Goal: Information Seeking & Learning: Check status

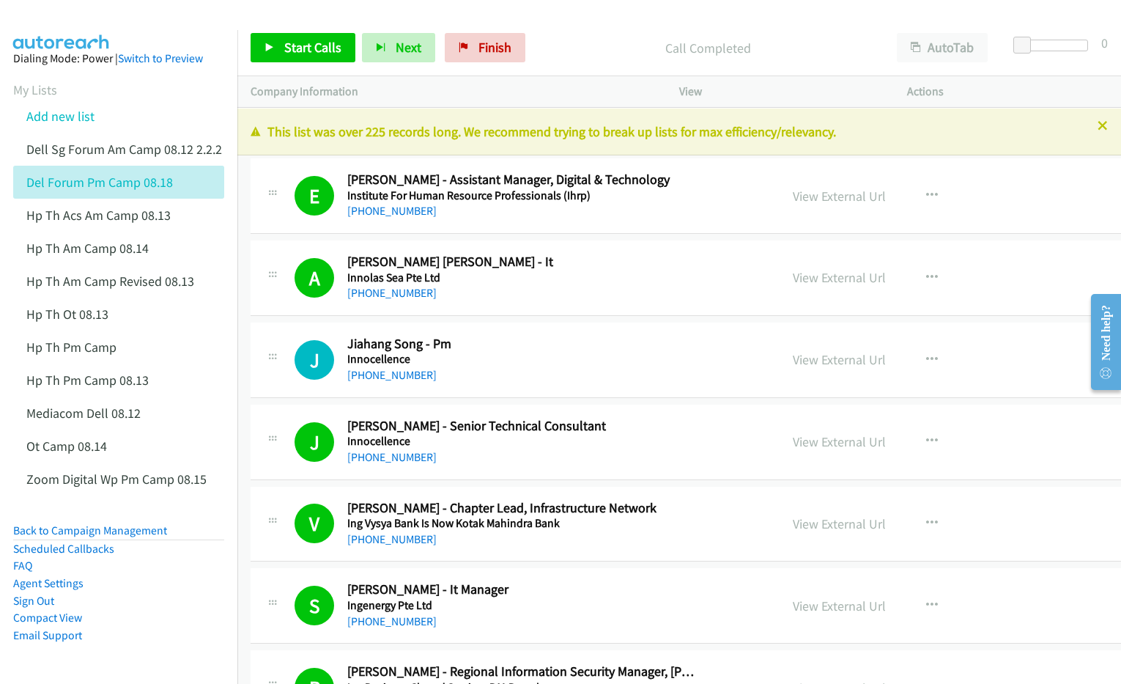
scroll to position [13924, 0]
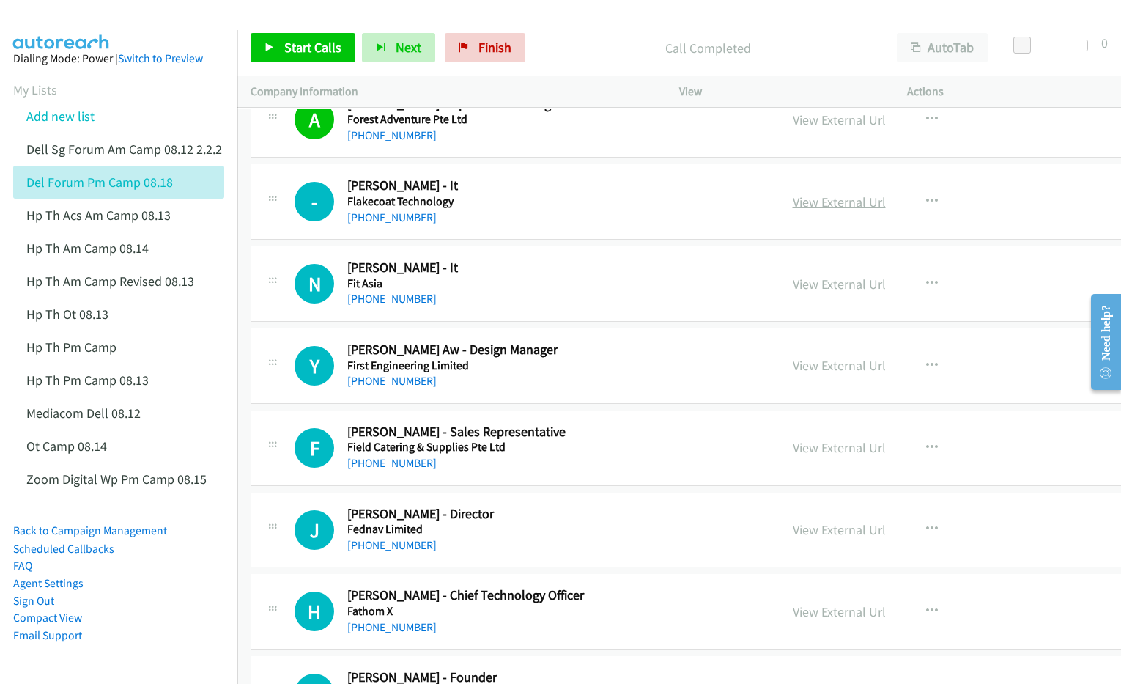
click at [793, 210] on link "View External Url" at bounding box center [839, 201] width 93 height 17
click at [793, 292] on link "View External Url" at bounding box center [839, 284] width 93 height 17
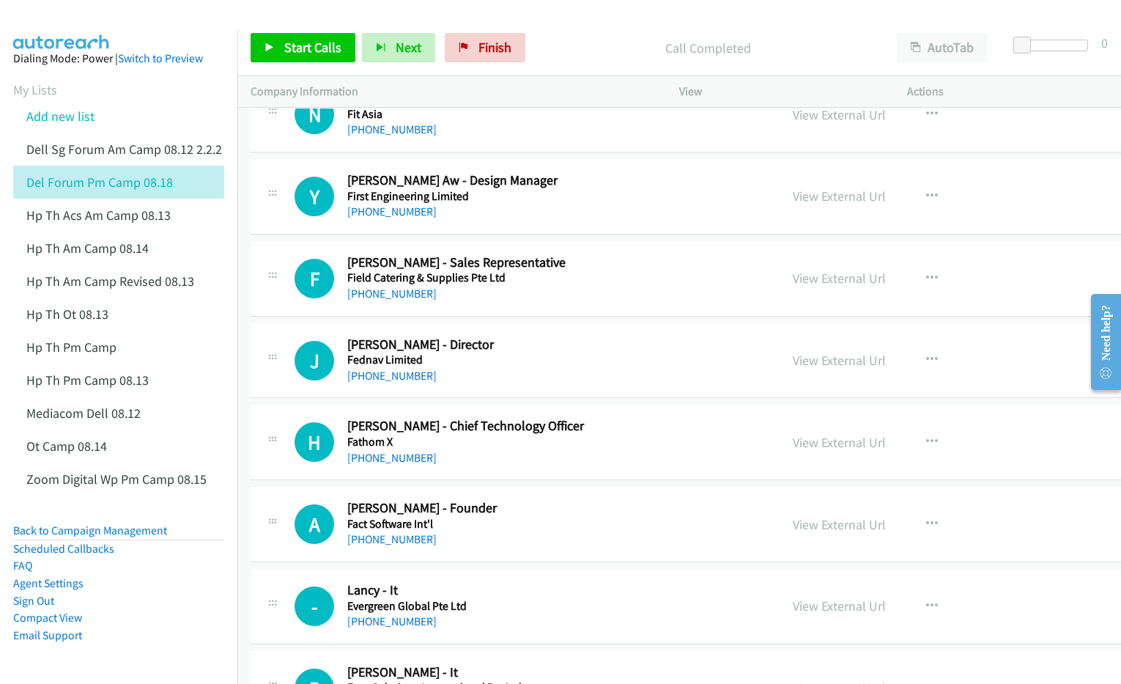
scroll to position [14108, 0]
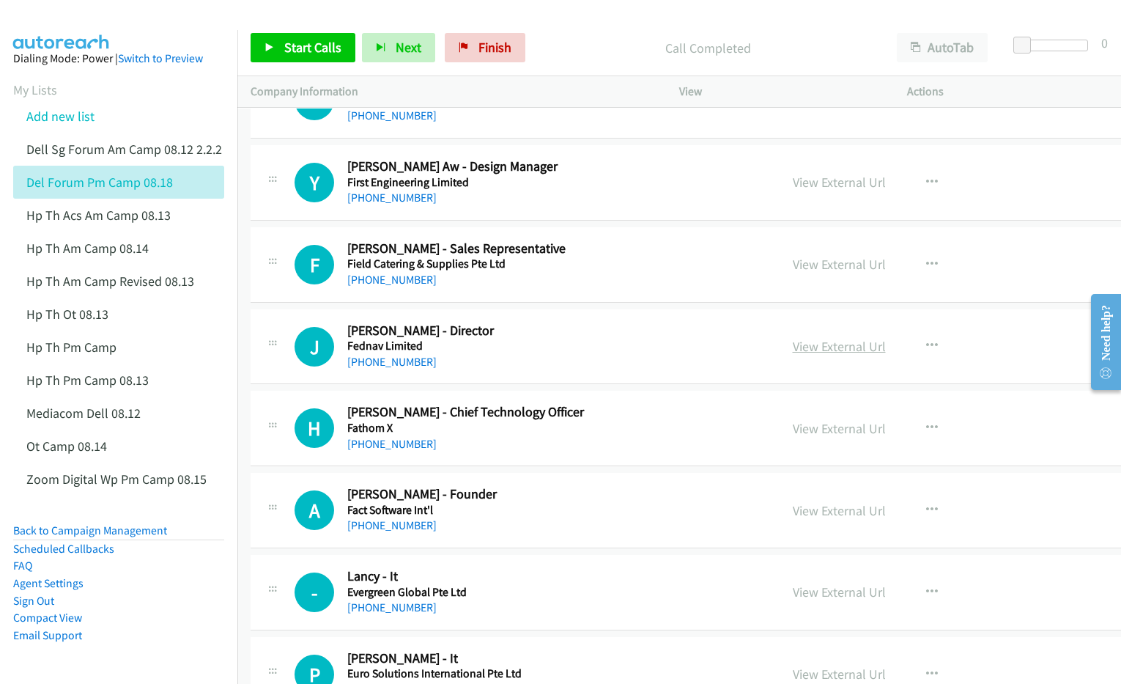
click at [793, 355] on link "View External Url" at bounding box center [839, 346] width 93 height 17
click at [793, 437] on link "View External Url" at bounding box center [839, 428] width 93 height 17
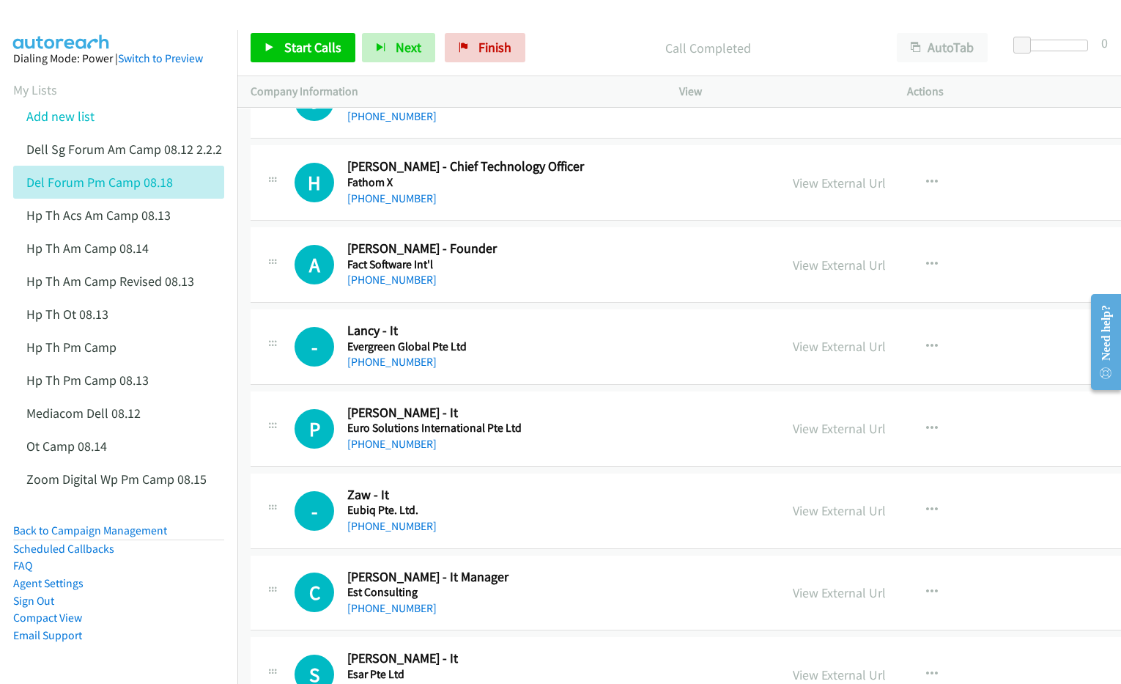
scroll to position [14291, 0]
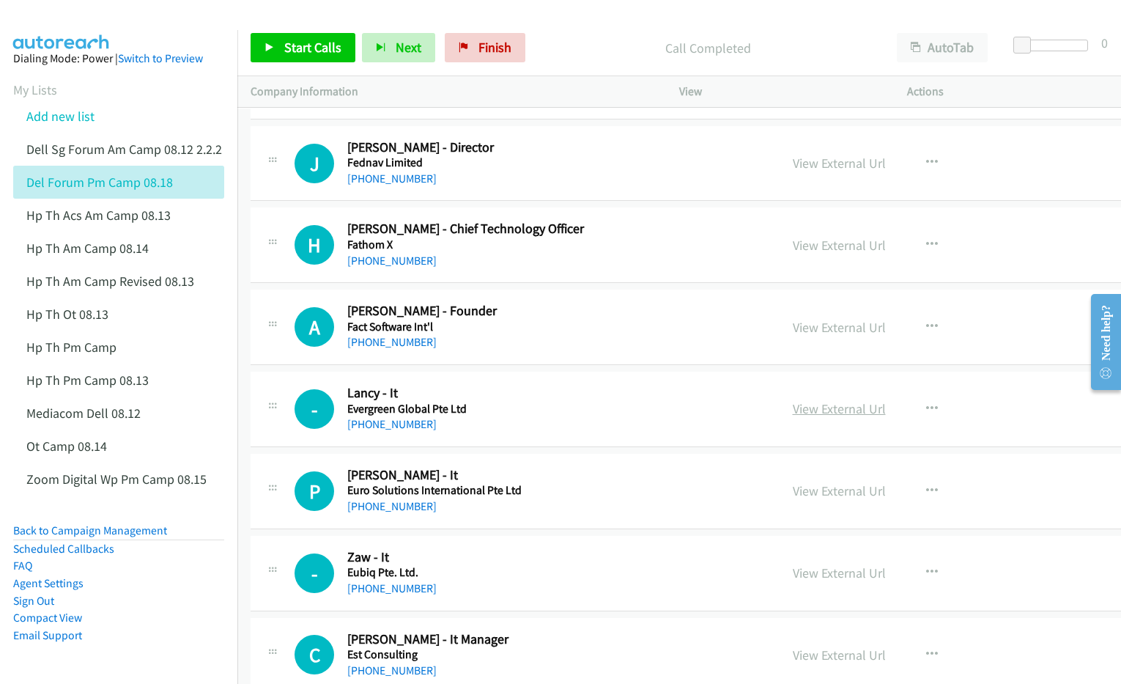
click at [793, 417] on link "View External Url" at bounding box center [839, 408] width 93 height 17
click at [793, 499] on link "View External Url" at bounding box center [839, 490] width 93 height 17
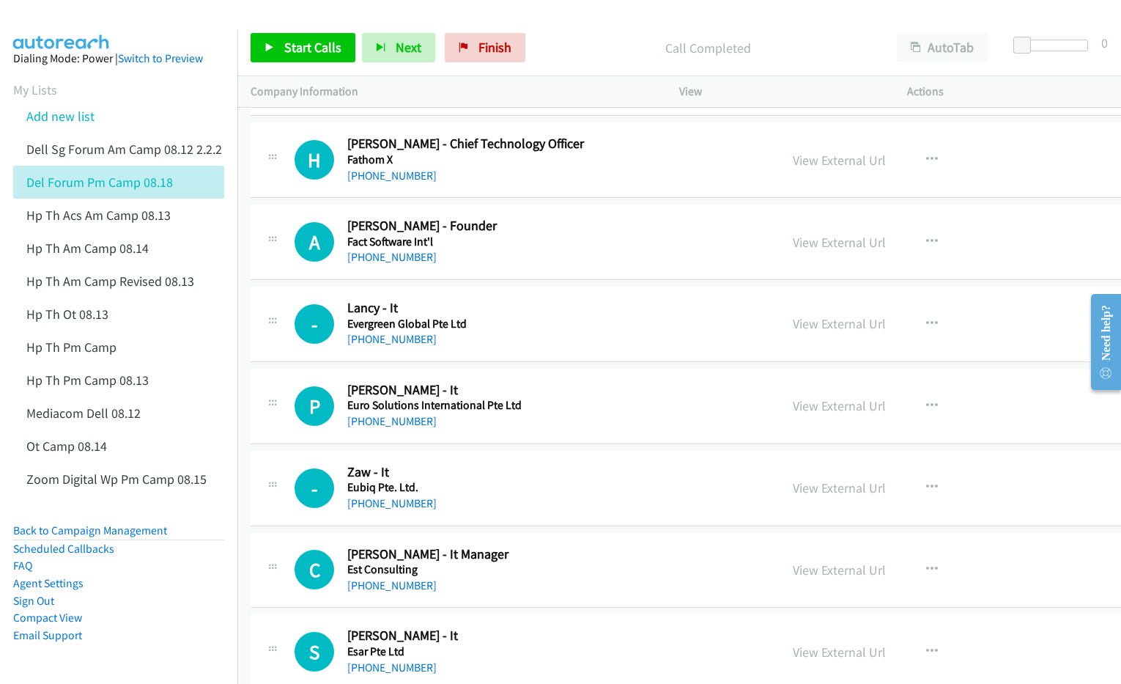
scroll to position [14382, 0]
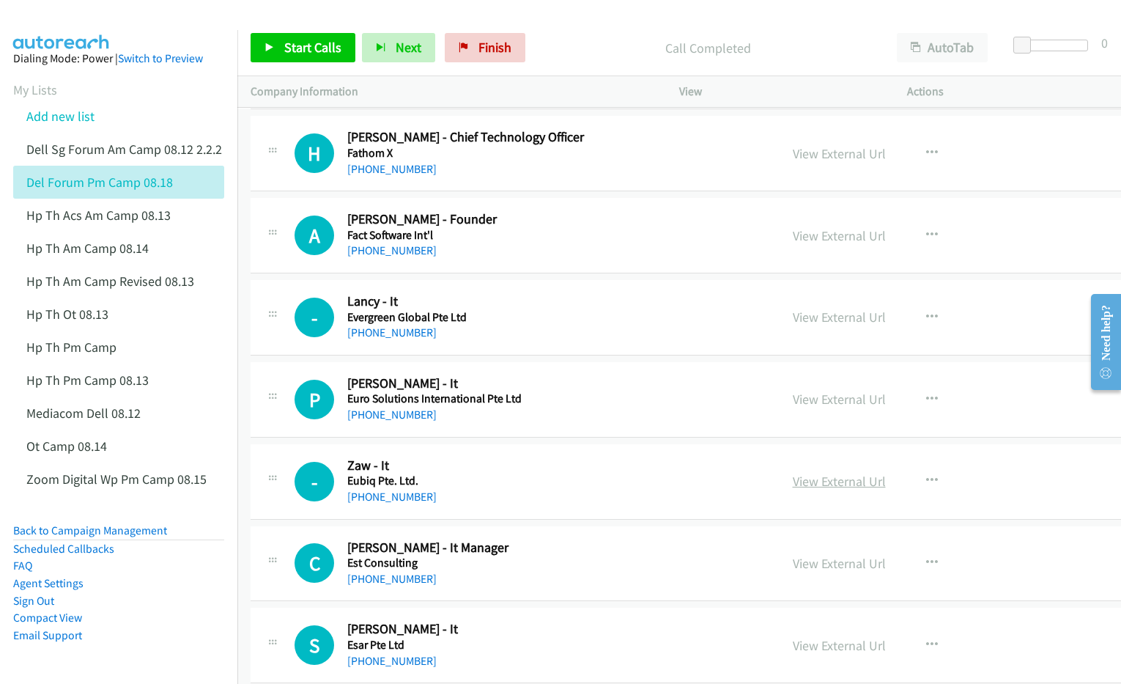
click at [793, 490] on link "View External Url" at bounding box center [839, 481] width 93 height 17
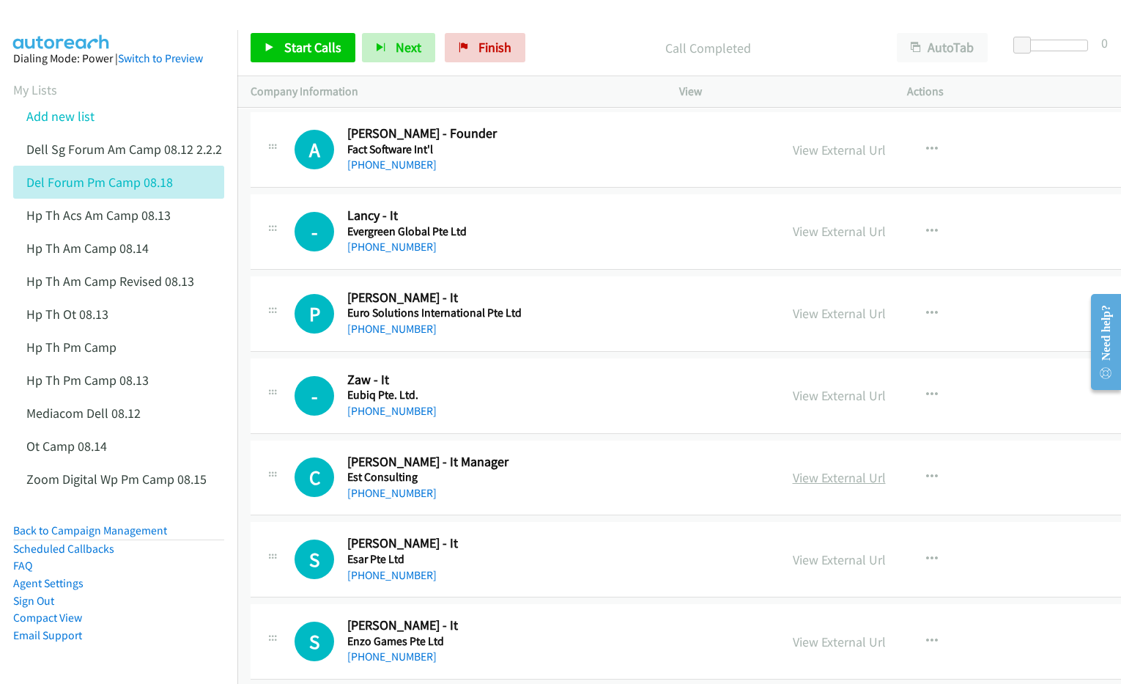
scroll to position [14474, 0]
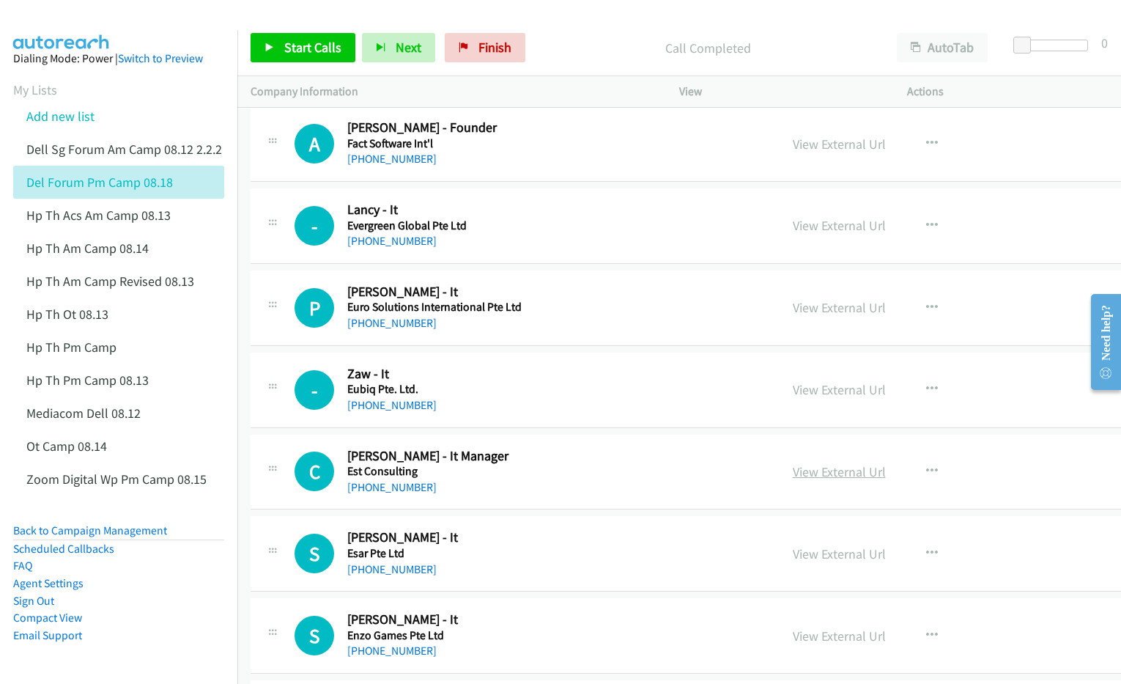
click at [793, 480] on link "View External Url" at bounding box center [839, 471] width 93 height 17
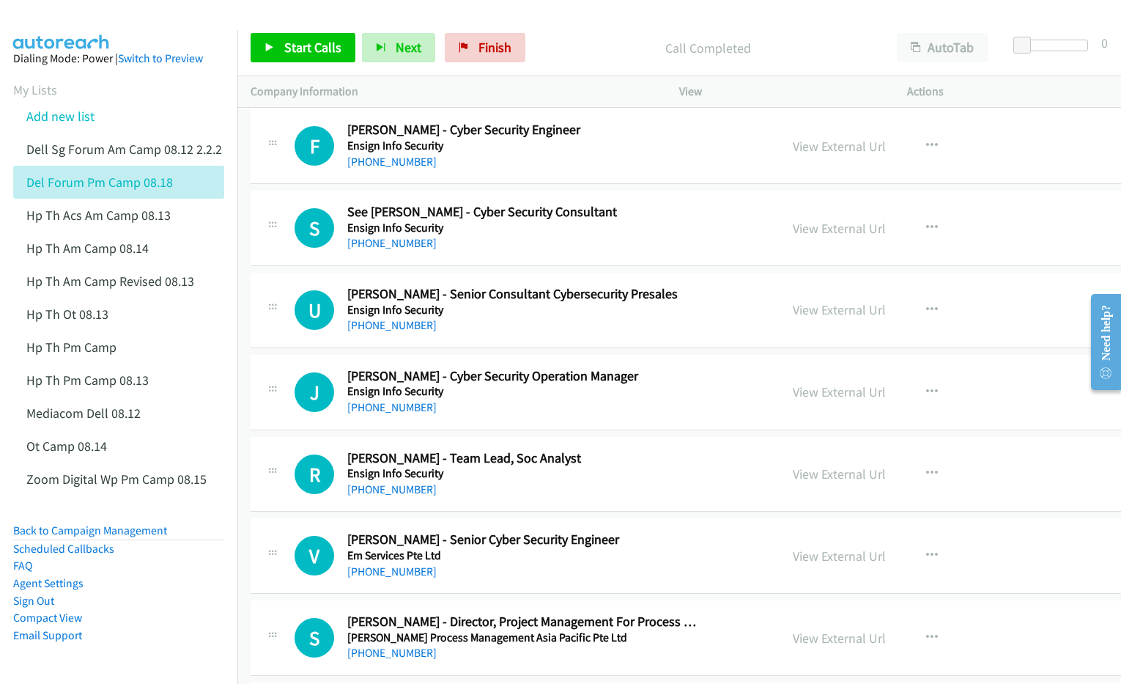
scroll to position [15298, 0]
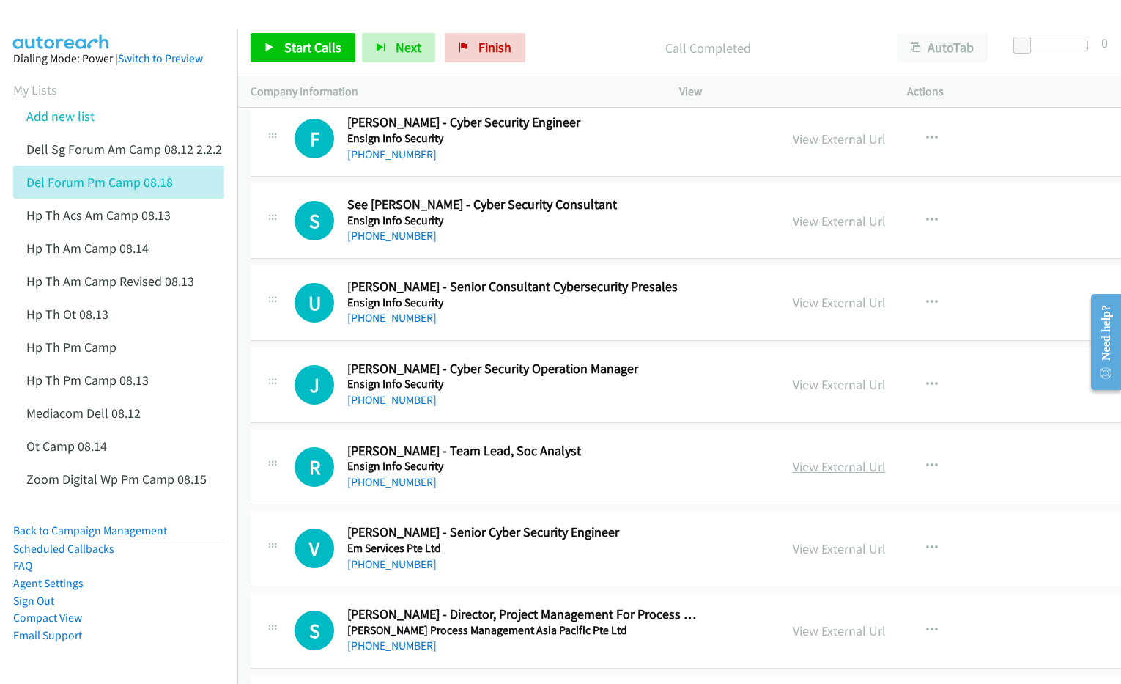
click at [793, 475] on link "View External Url" at bounding box center [839, 466] width 93 height 17
click at [793, 393] on link "View External Url" at bounding box center [839, 384] width 93 height 17
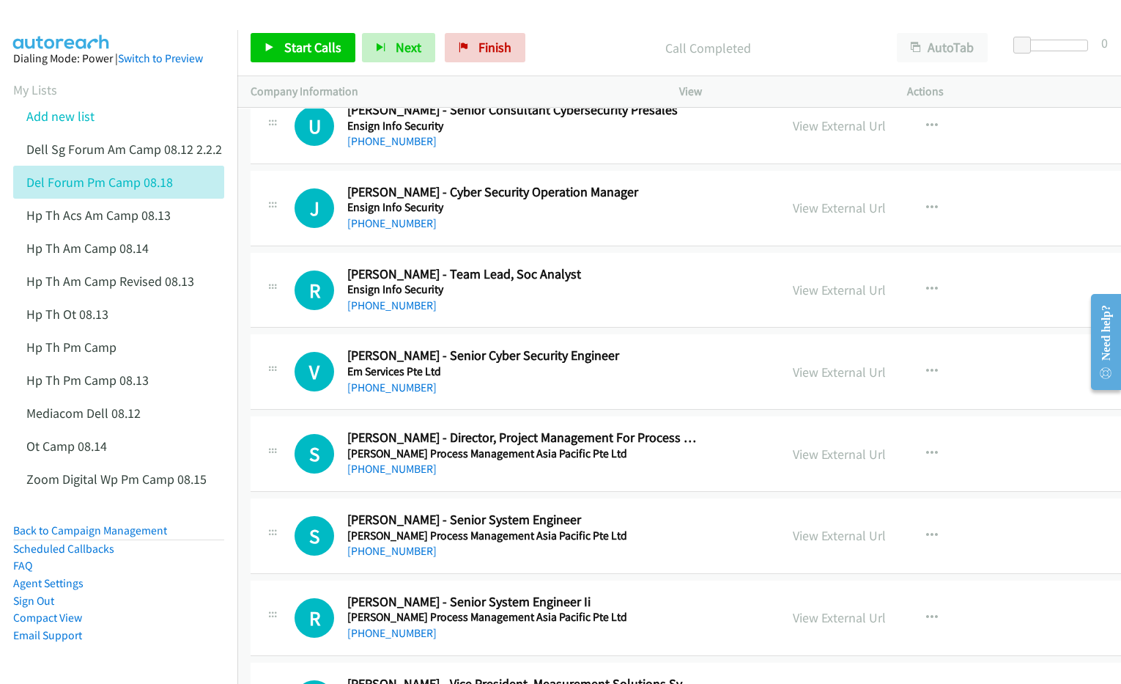
scroll to position [15482, 0]
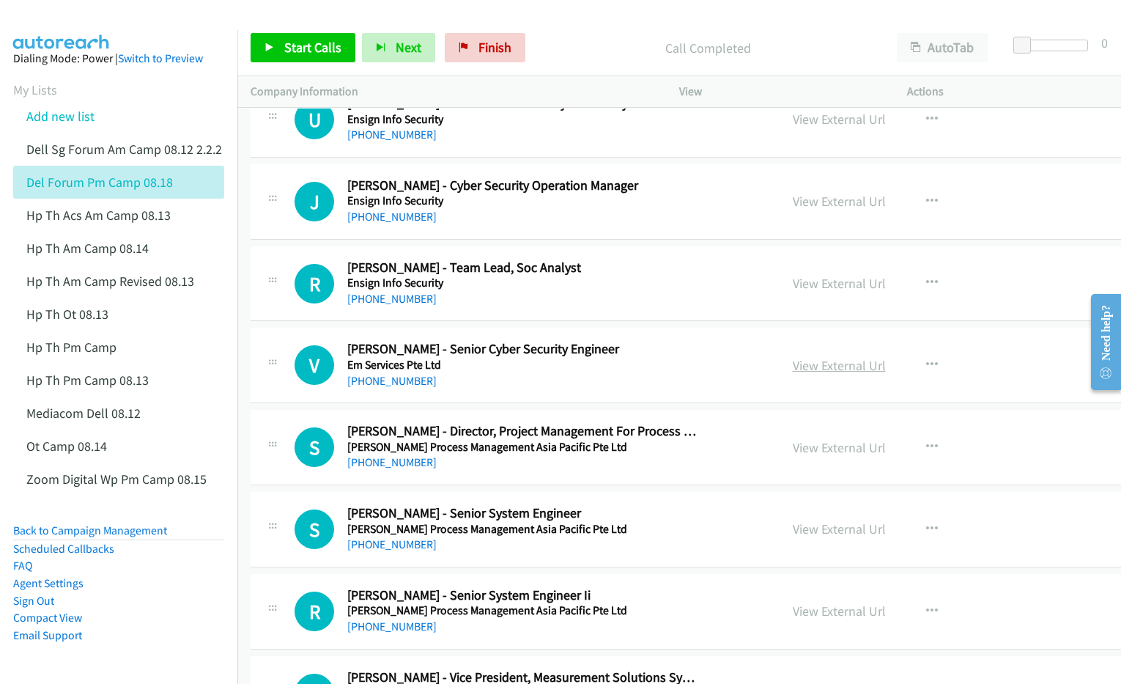
click at [793, 374] on link "View External Url" at bounding box center [839, 365] width 93 height 17
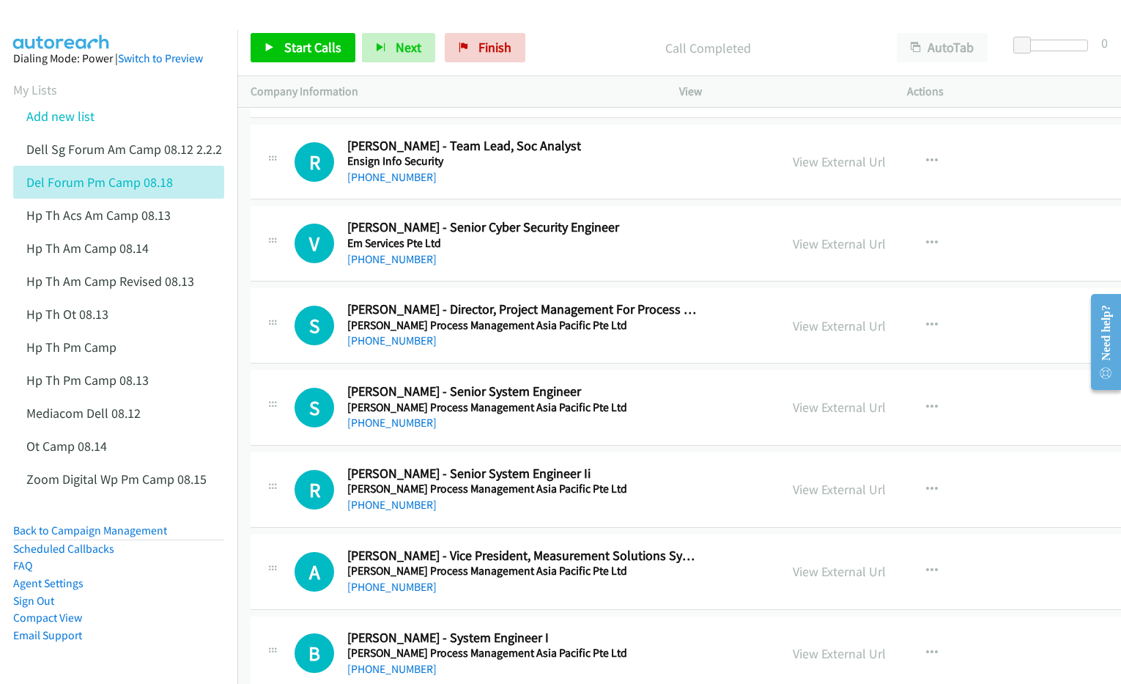
scroll to position [15665, 0]
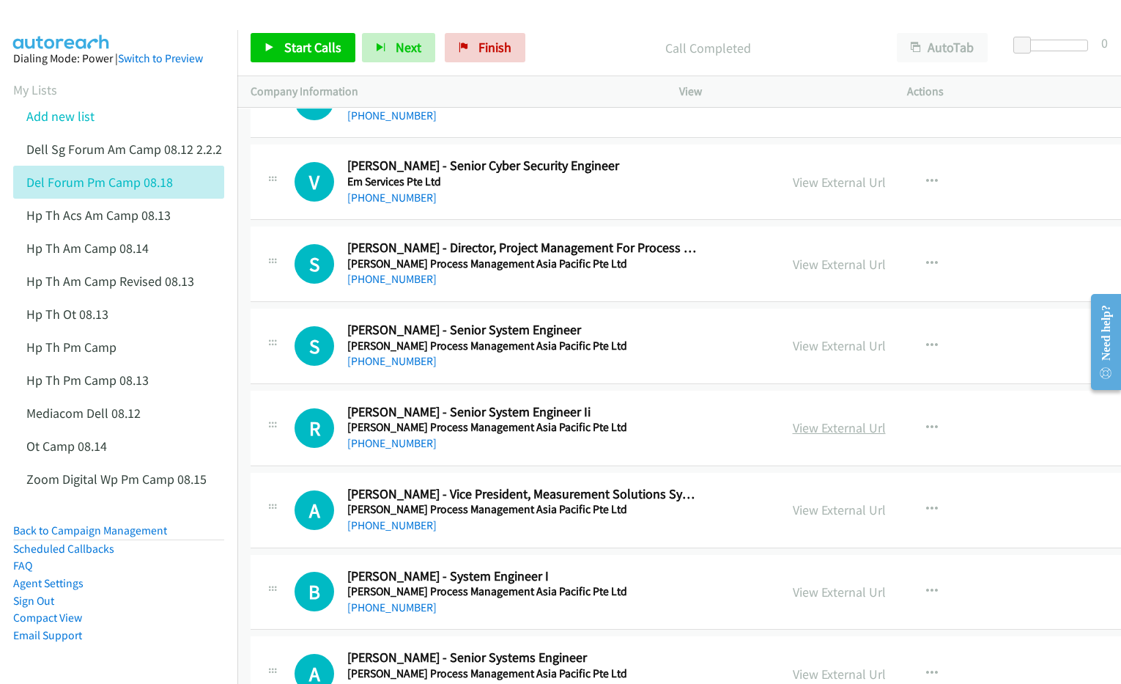
click at [793, 436] on link "View External Url" at bounding box center [839, 427] width 93 height 17
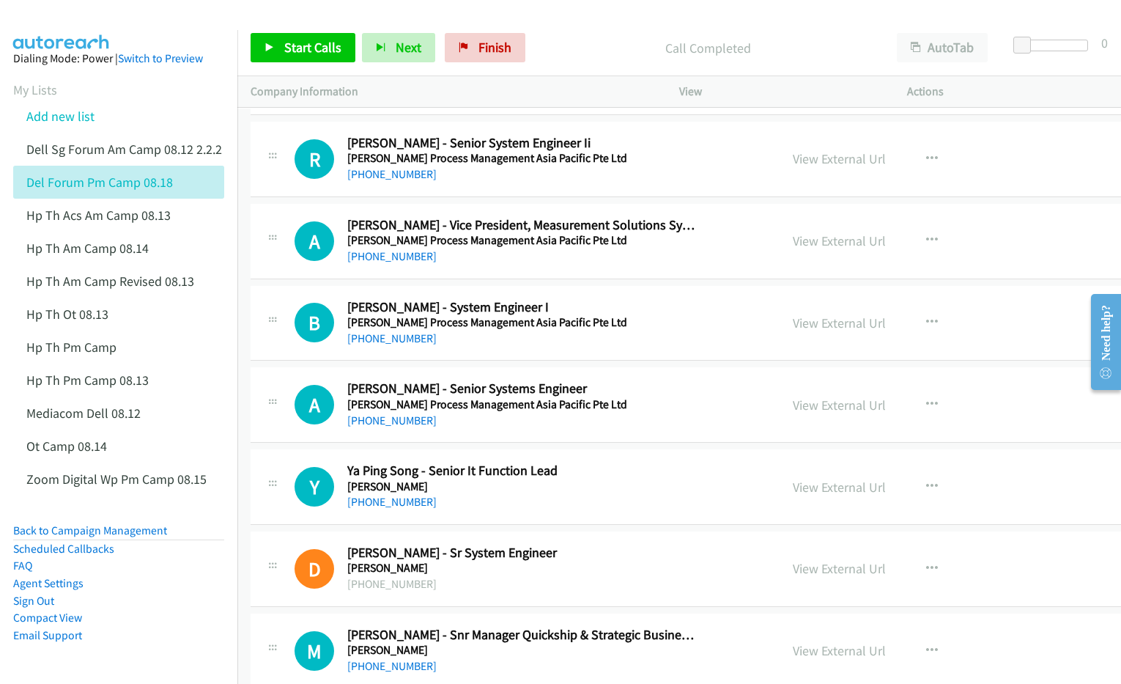
scroll to position [15940, 0]
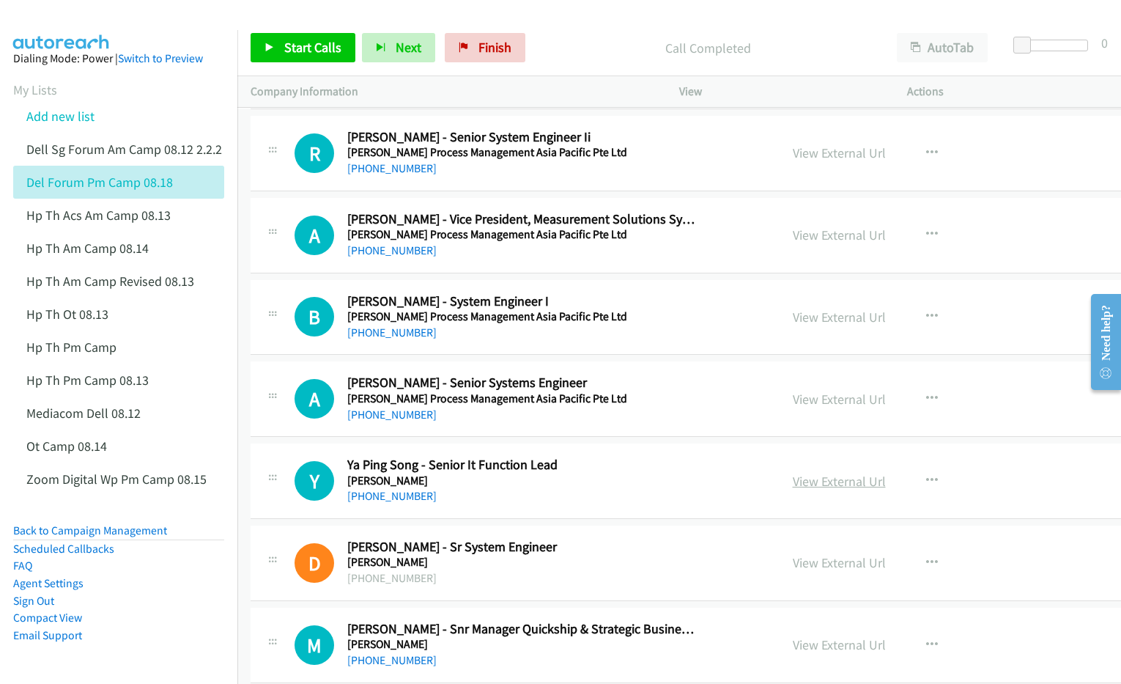
click at [793, 490] on link "View External Url" at bounding box center [839, 481] width 93 height 17
click at [793, 407] on link "View External Url" at bounding box center [839, 399] width 93 height 17
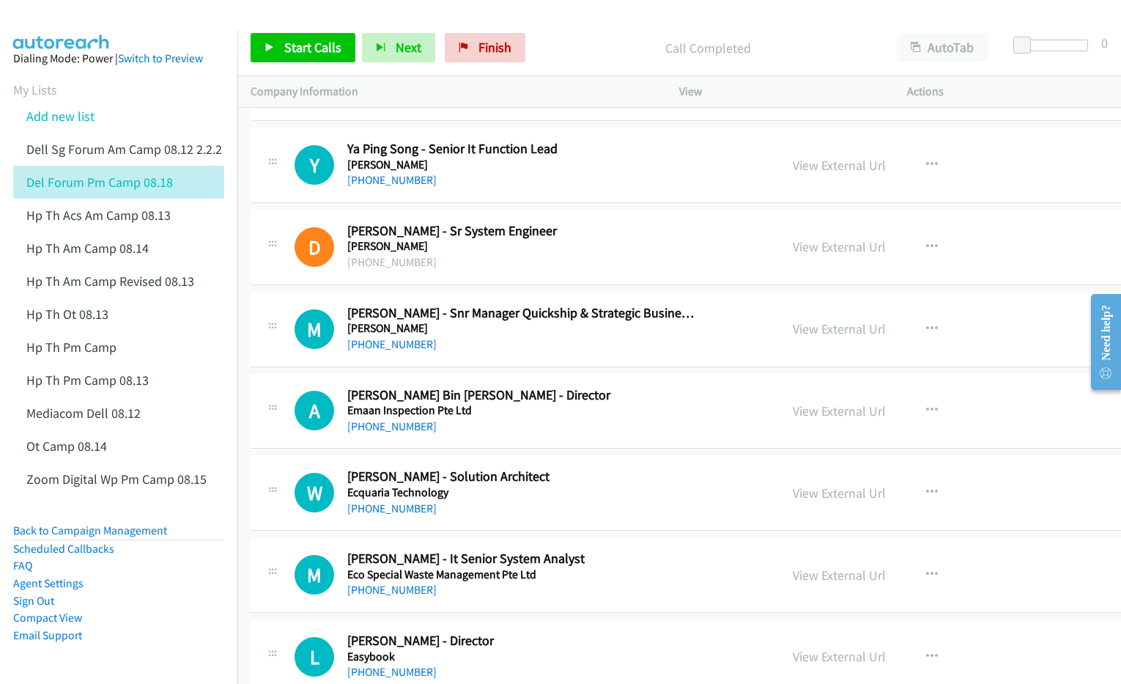
scroll to position [16306, 0]
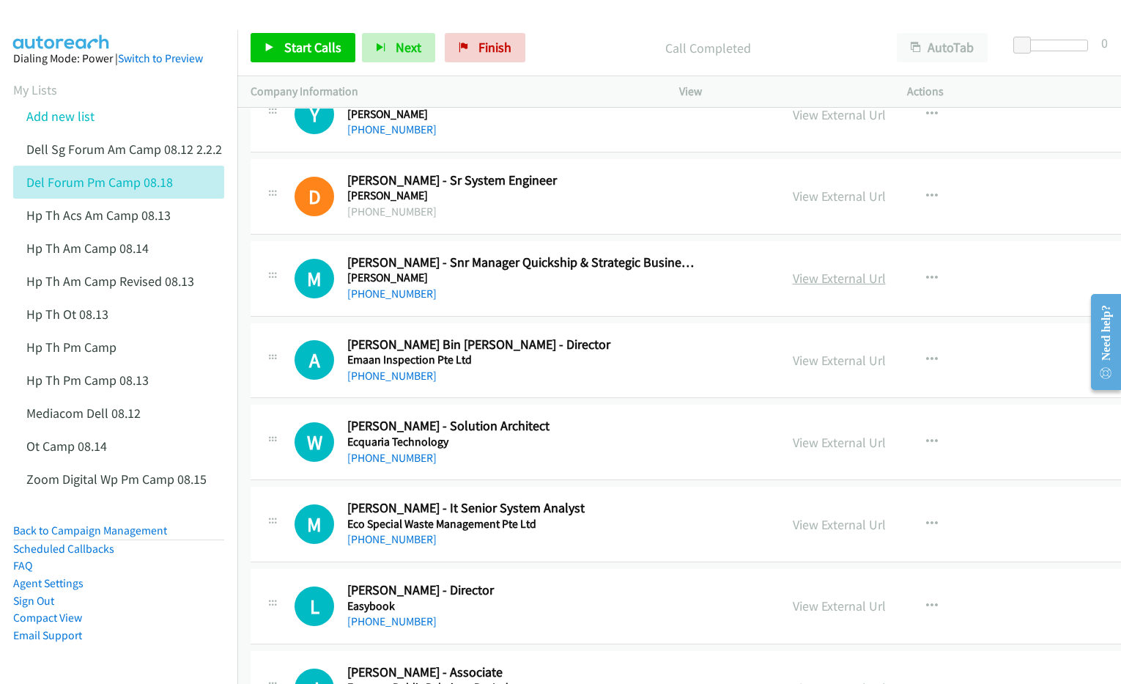
click at [793, 287] on link "View External Url" at bounding box center [839, 278] width 93 height 17
click at [793, 451] on link "View External Url" at bounding box center [839, 442] width 93 height 17
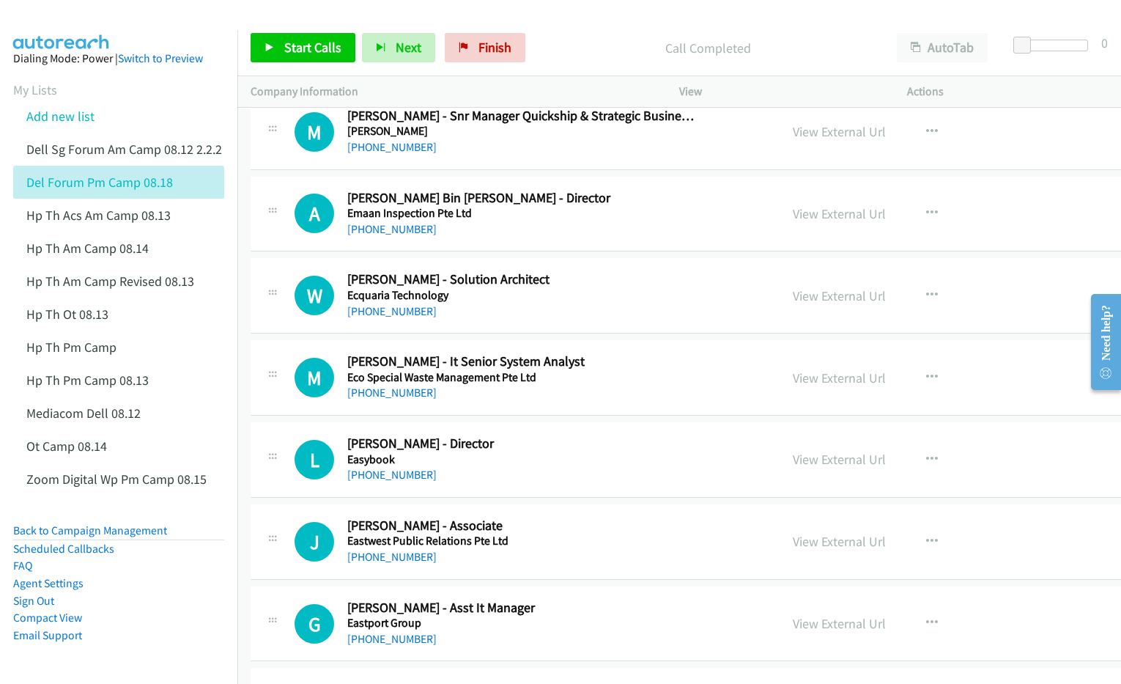
scroll to position [16489, 0]
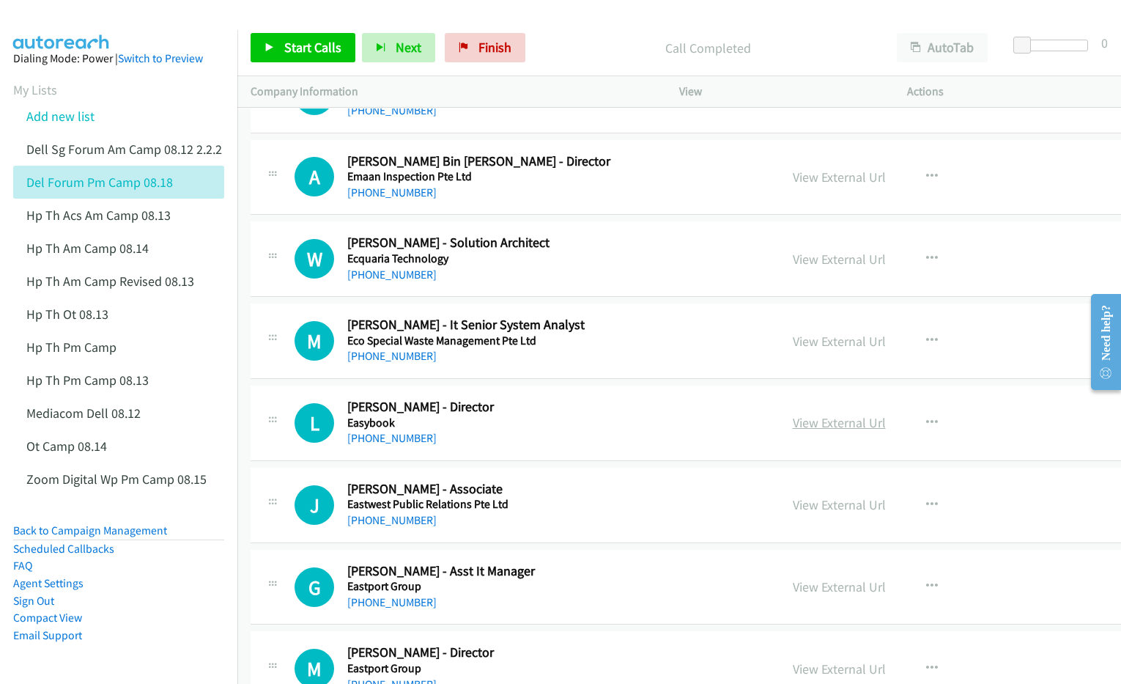
click at [793, 431] on link "View External Url" at bounding box center [839, 422] width 93 height 17
click at [793, 595] on link "View External Url" at bounding box center [839, 586] width 93 height 17
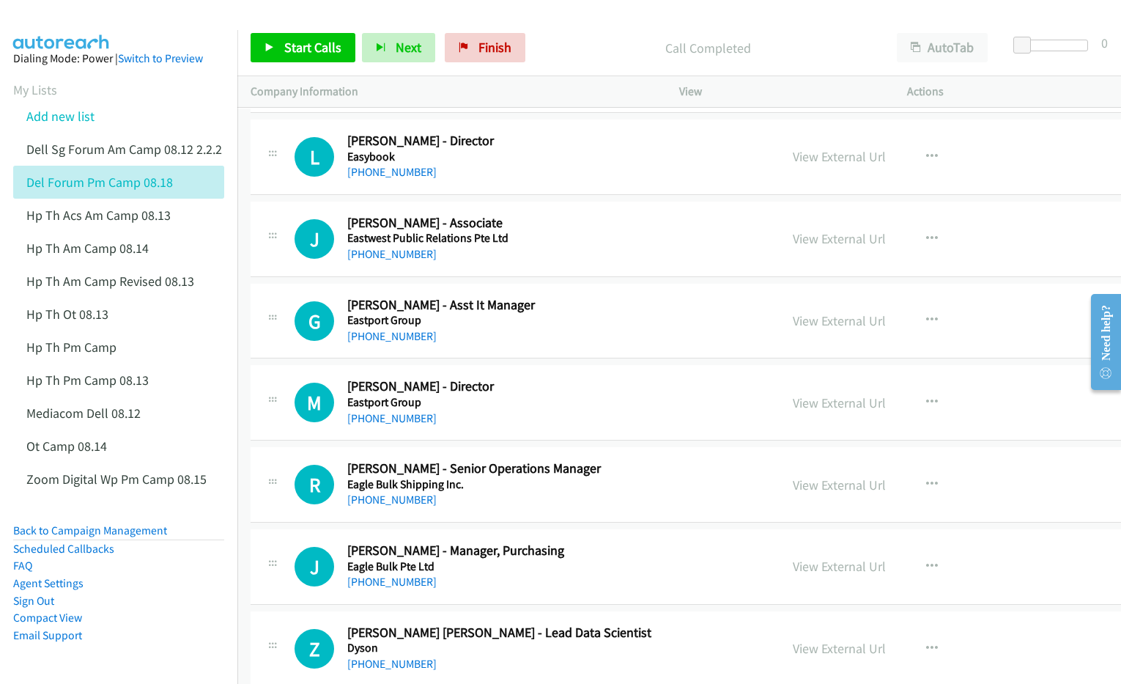
scroll to position [16764, 0]
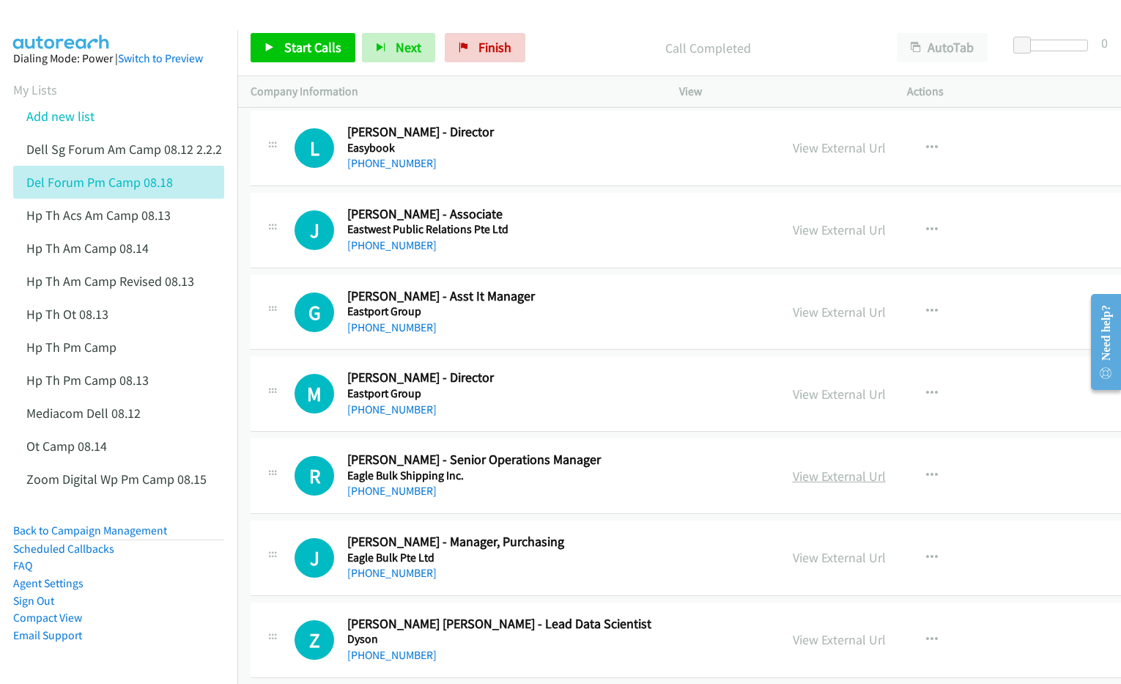
click at [793, 484] on link "View External Url" at bounding box center [839, 476] width 93 height 17
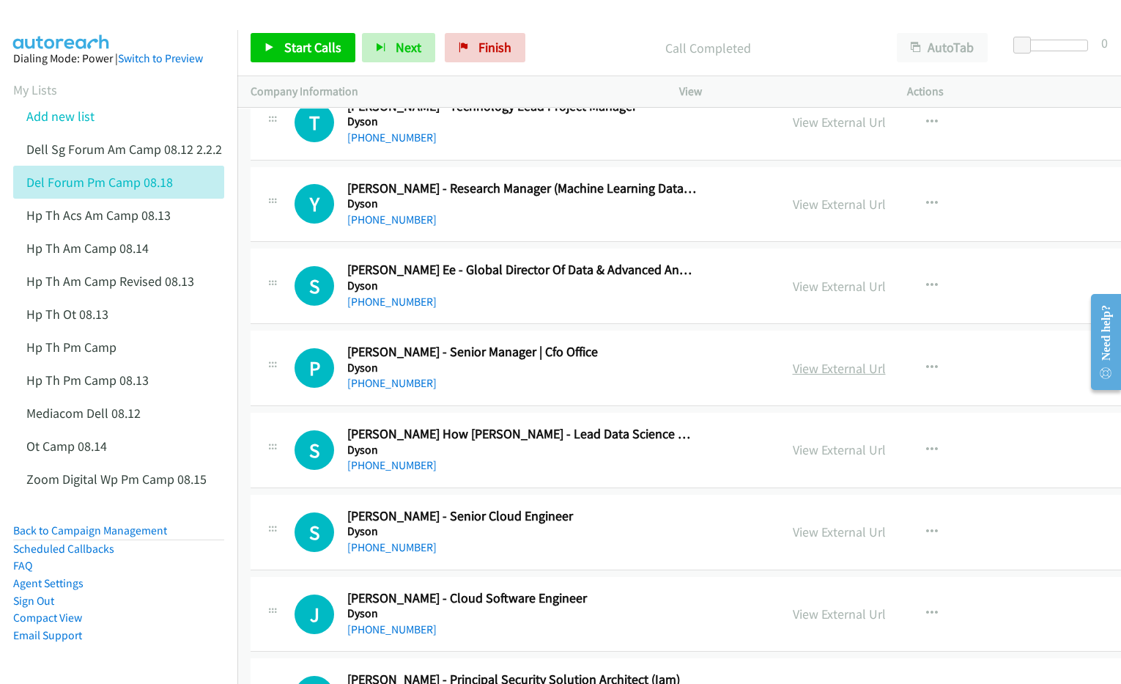
scroll to position [17863, 0]
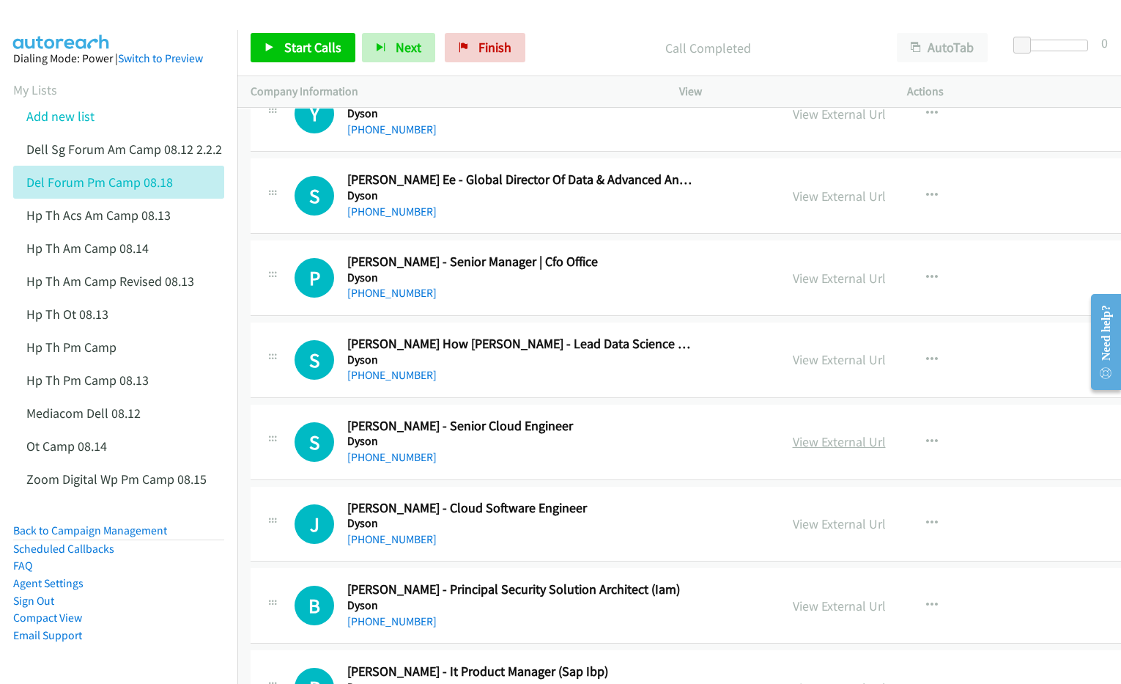
click at [793, 450] on link "View External Url" at bounding box center [839, 441] width 93 height 17
click at [793, 532] on link "View External Url" at bounding box center [839, 523] width 93 height 17
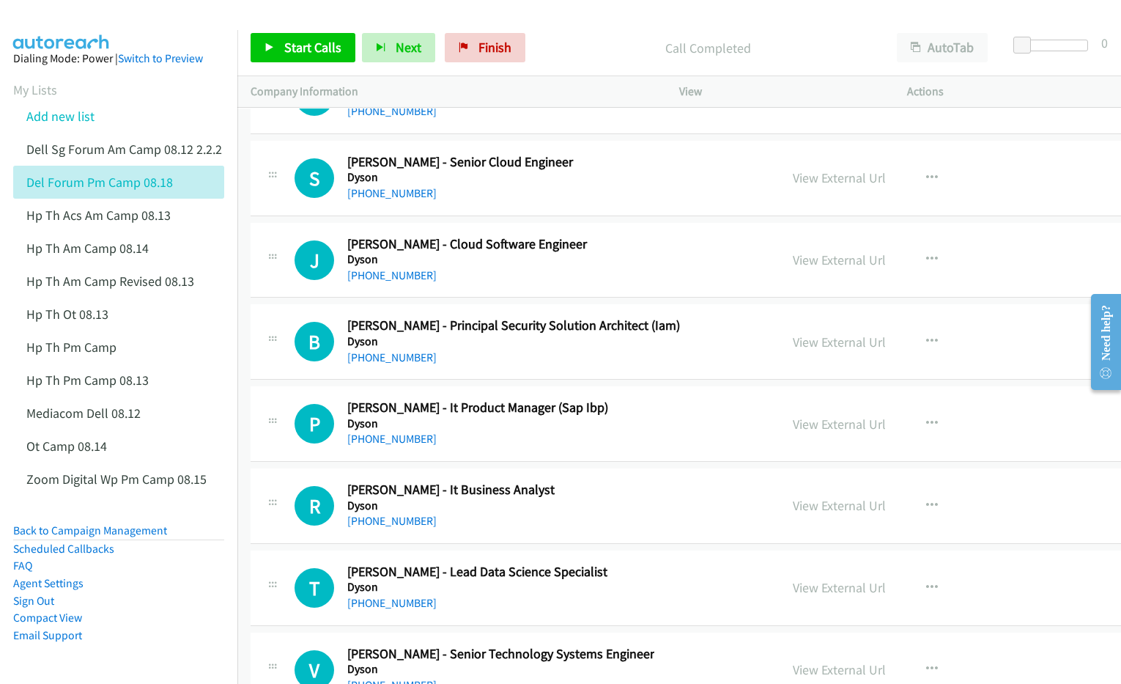
scroll to position [18138, 0]
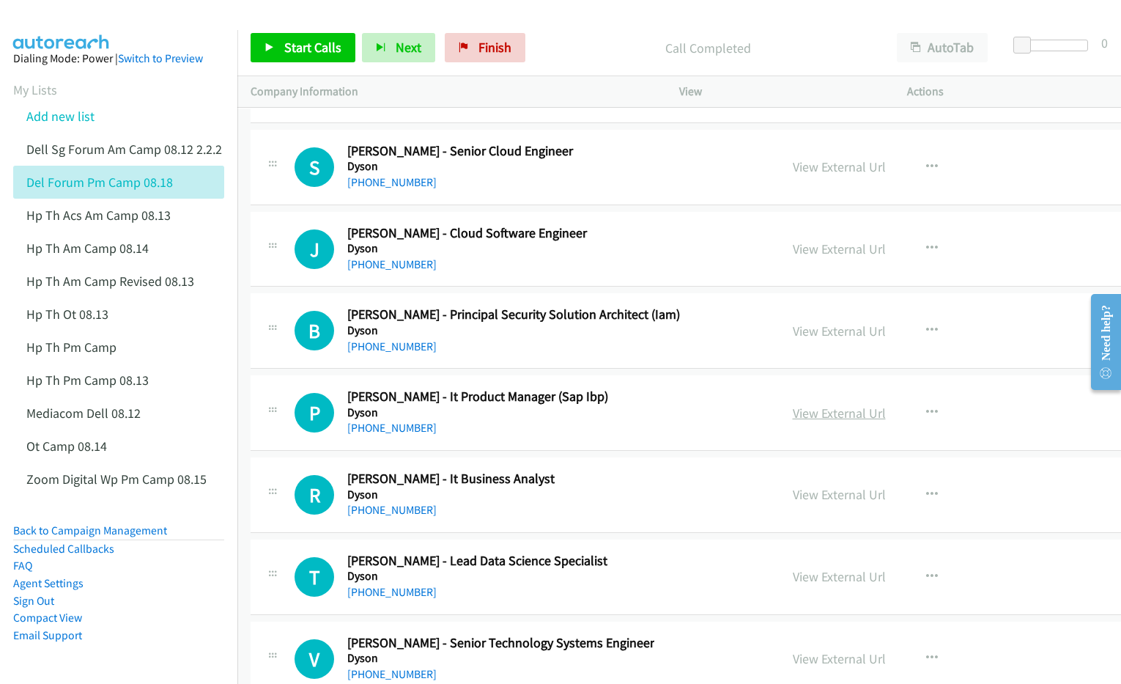
click at [793, 421] on link "View External Url" at bounding box center [839, 413] width 93 height 17
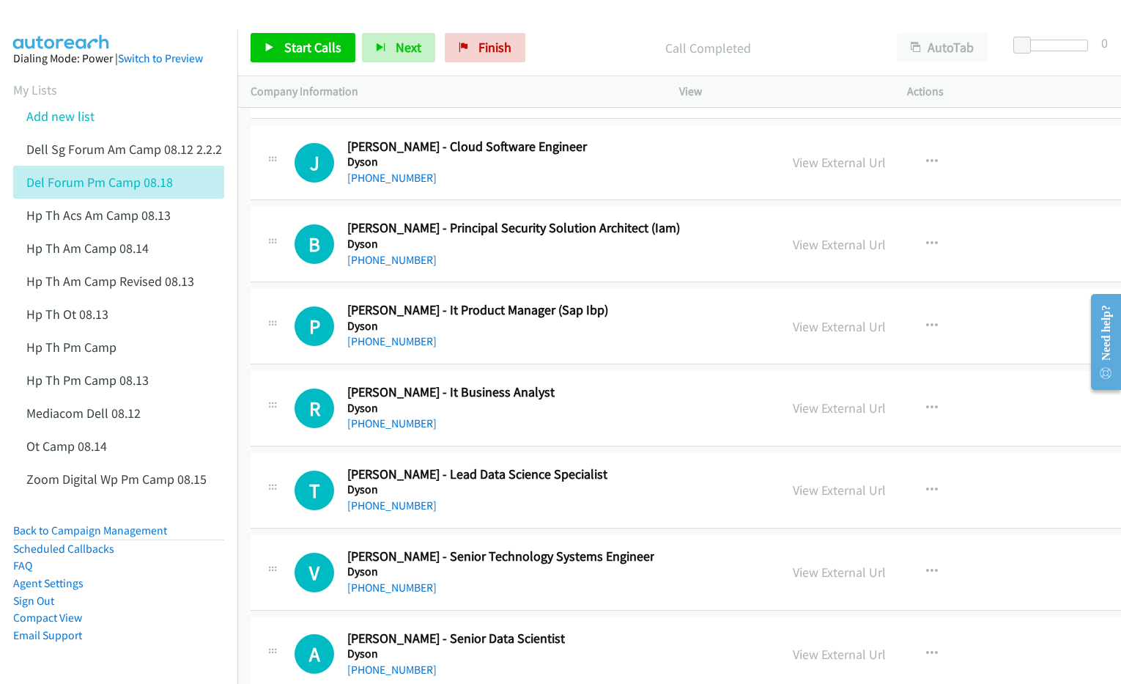
scroll to position [18230, 0]
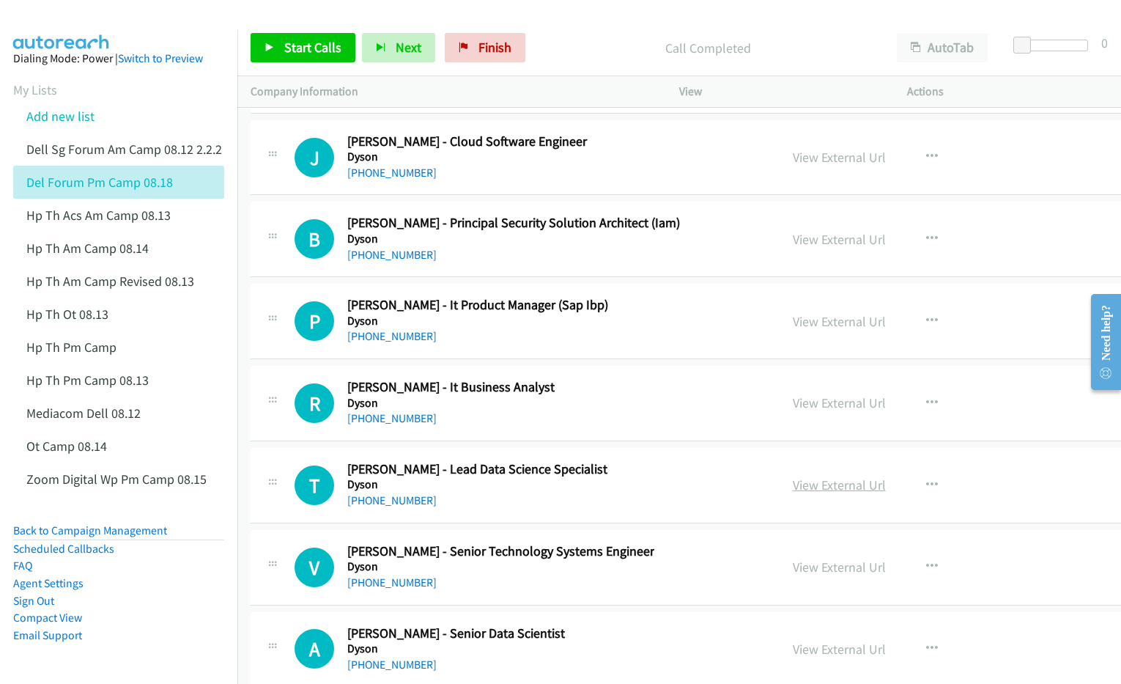
click at [793, 493] on link "View External Url" at bounding box center [839, 484] width 93 height 17
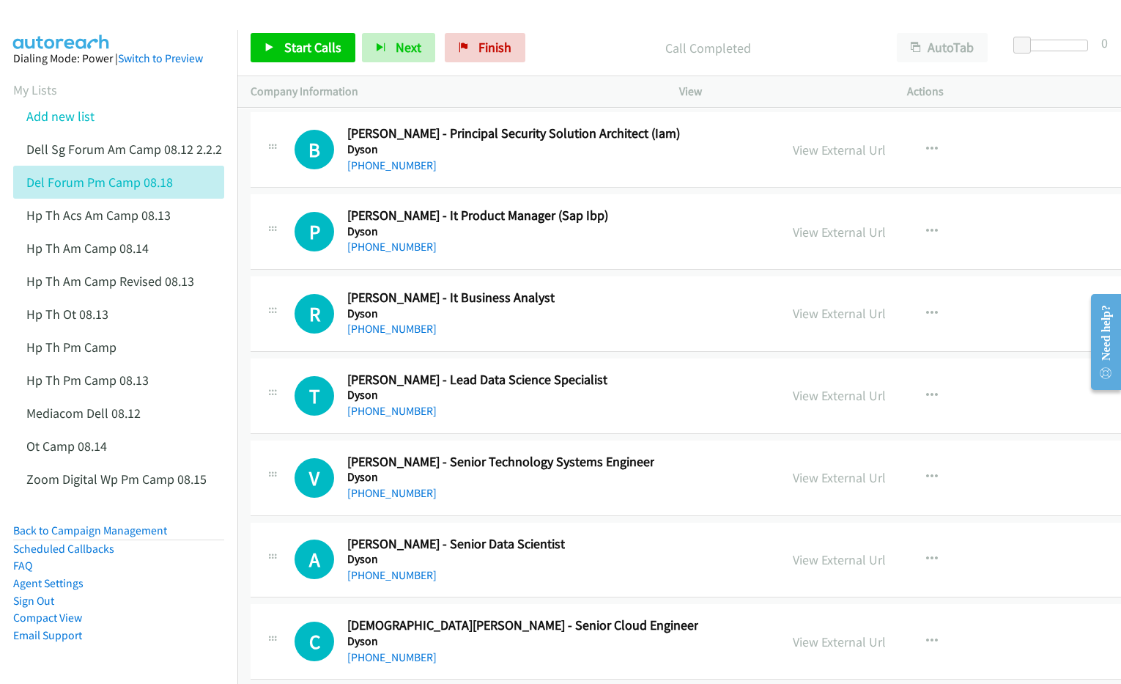
scroll to position [18413, 0]
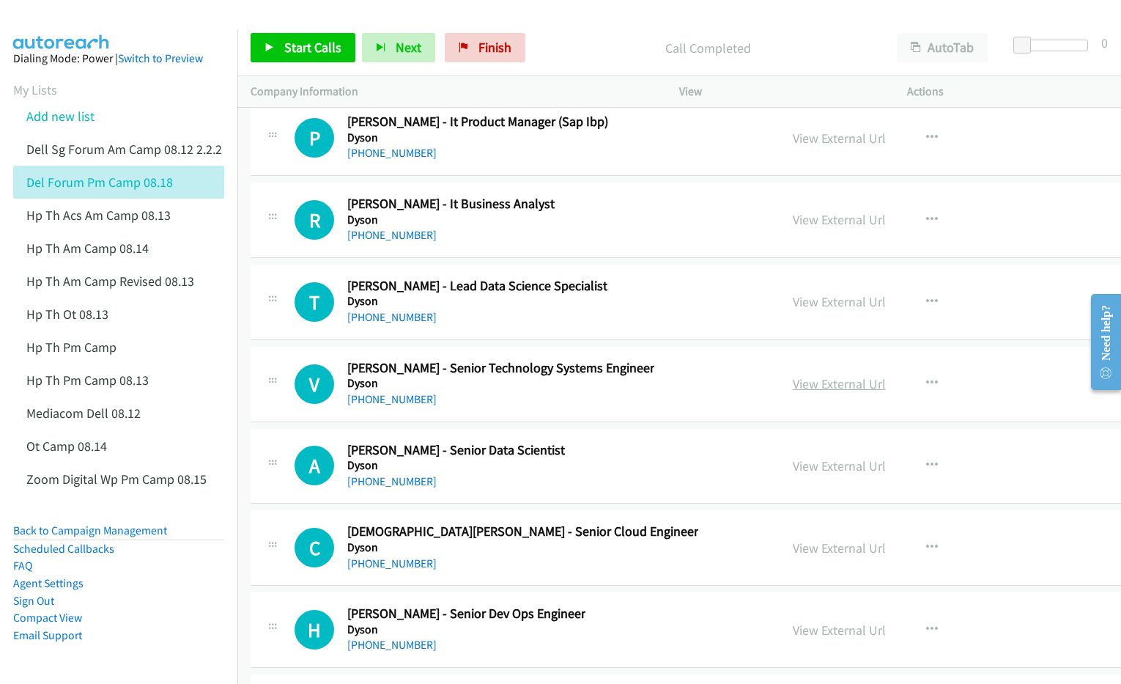
click at [793, 392] on link "View External Url" at bounding box center [839, 383] width 93 height 17
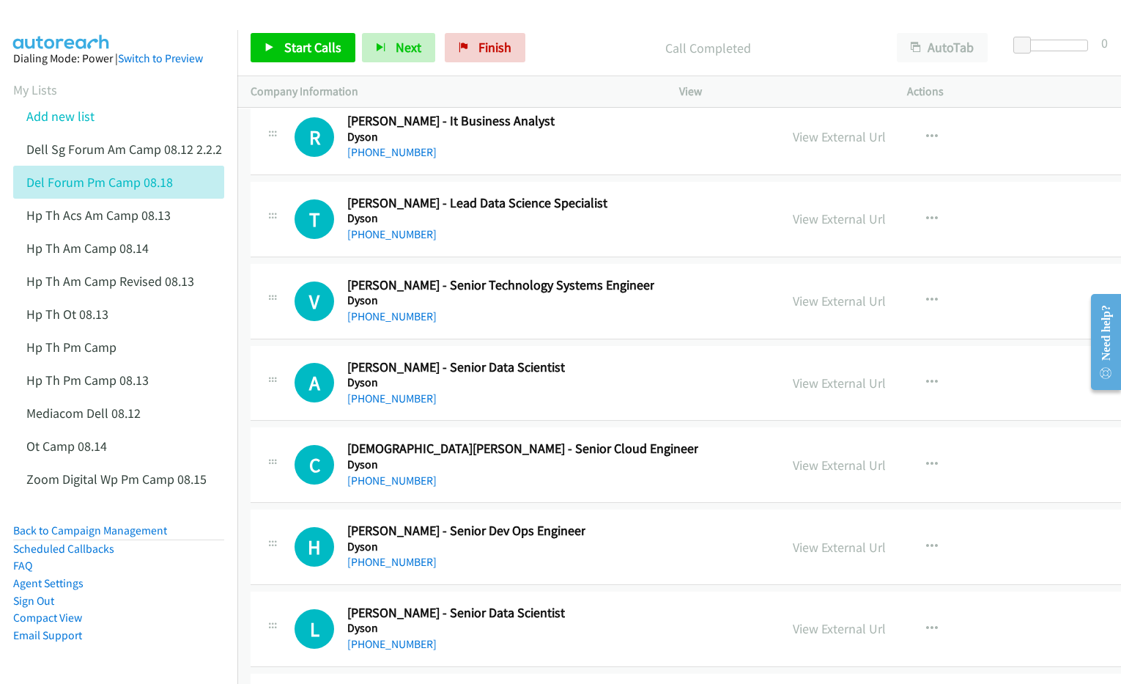
scroll to position [18505, 0]
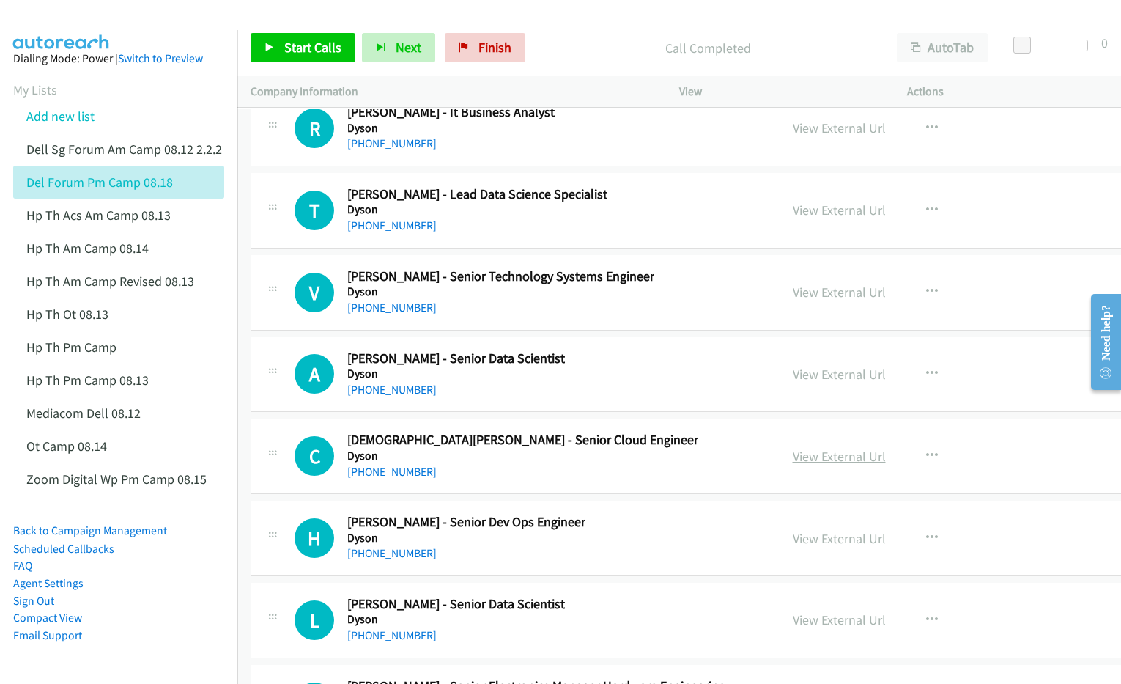
click at [793, 465] on link "View External Url" at bounding box center [839, 456] width 93 height 17
click at [793, 547] on link "View External Url" at bounding box center [839, 538] width 93 height 17
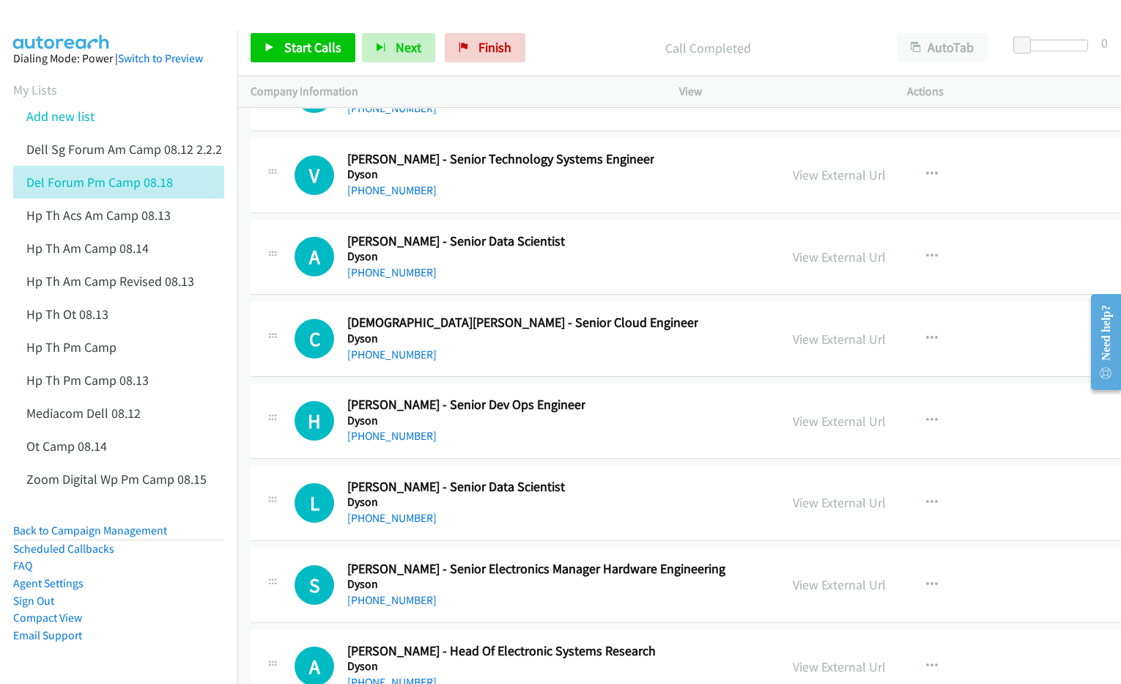
scroll to position [18688, 0]
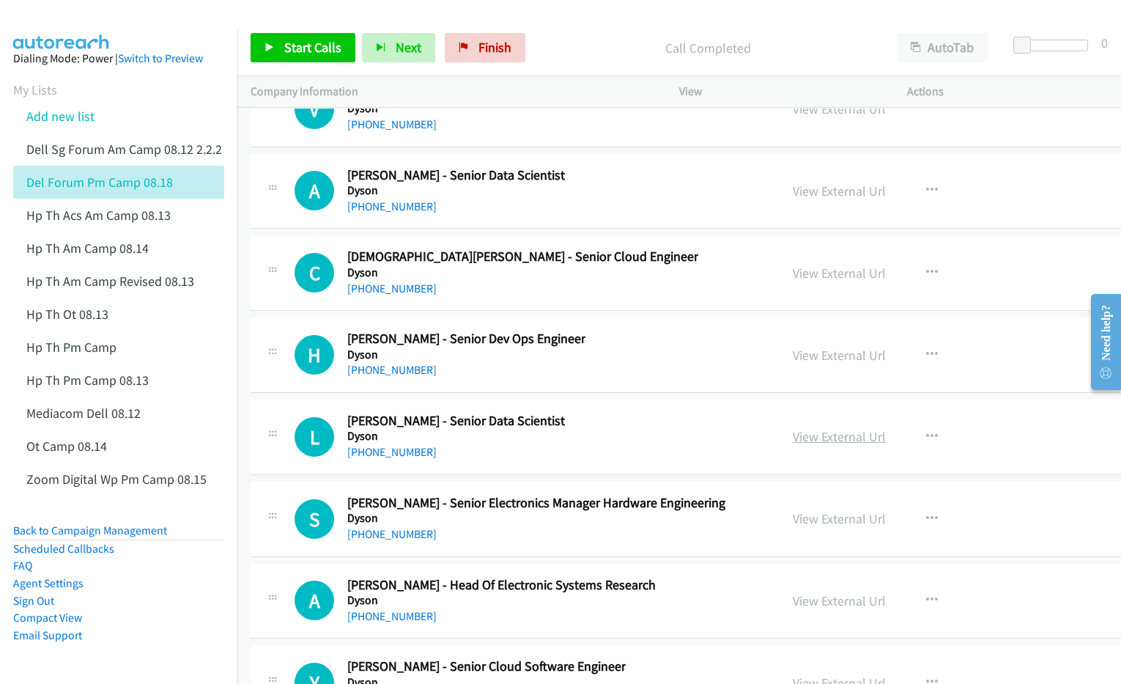
click at [793, 445] on link "View External Url" at bounding box center [839, 436] width 93 height 17
click at [793, 199] on link "View External Url" at bounding box center [839, 190] width 93 height 17
